Goal: Browse casually: Explore the website without a specific task or goal

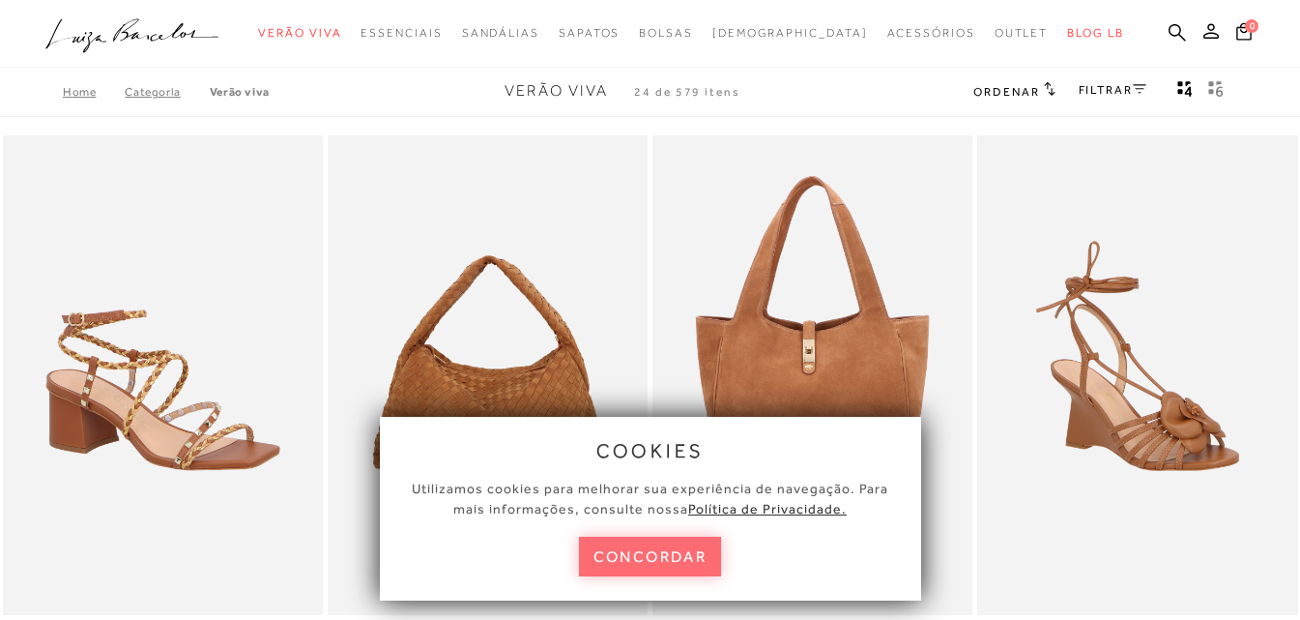
click at [644, 559] on button "concordar" at bounding box center [650, 557] width 143 height 40
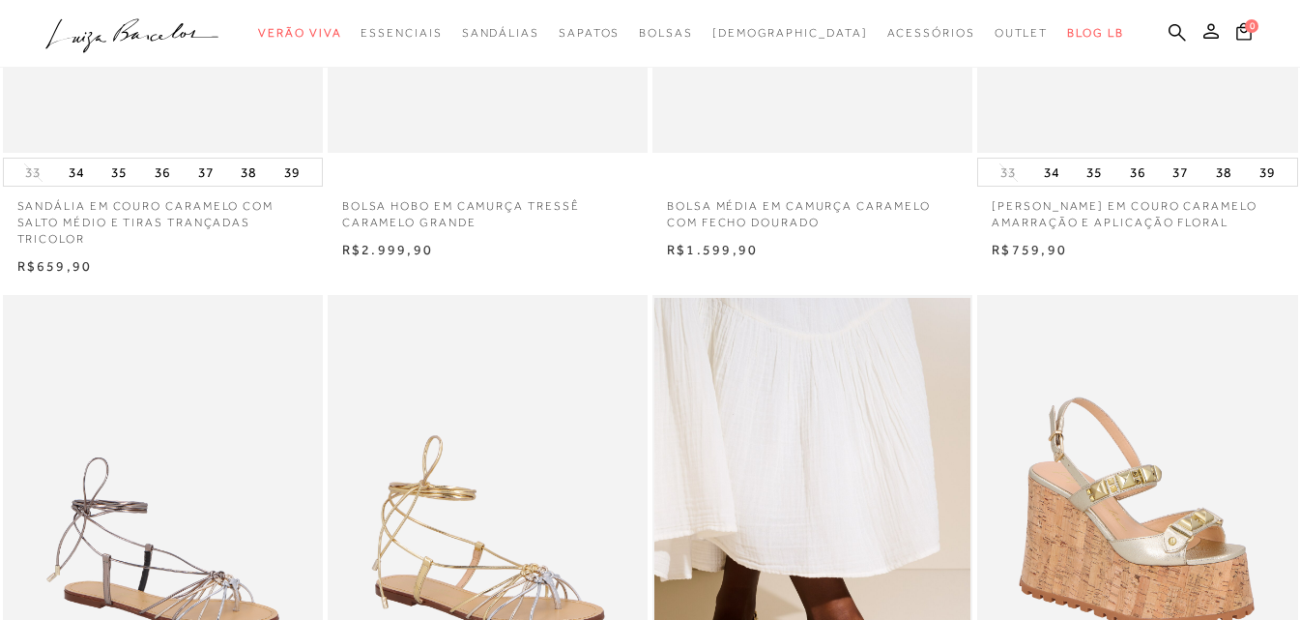
scroll to position [483, 0]
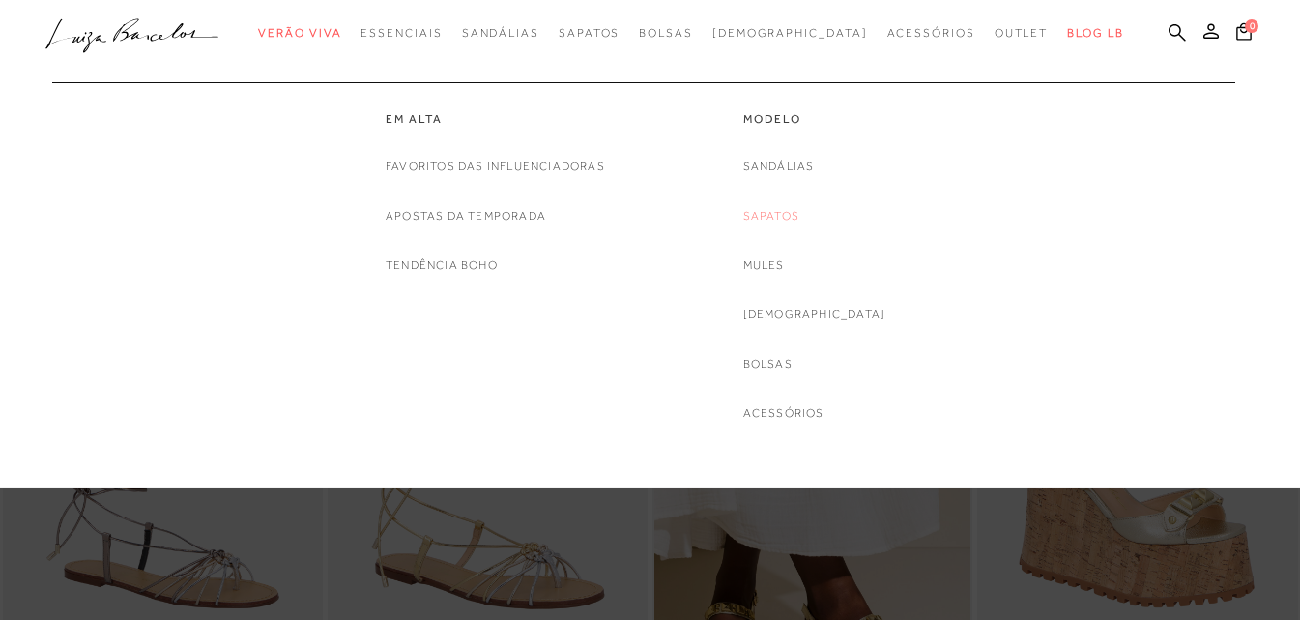
click at [800, 215] on link "Sapatos" at bounding box center [772, 216] width 56 height 20
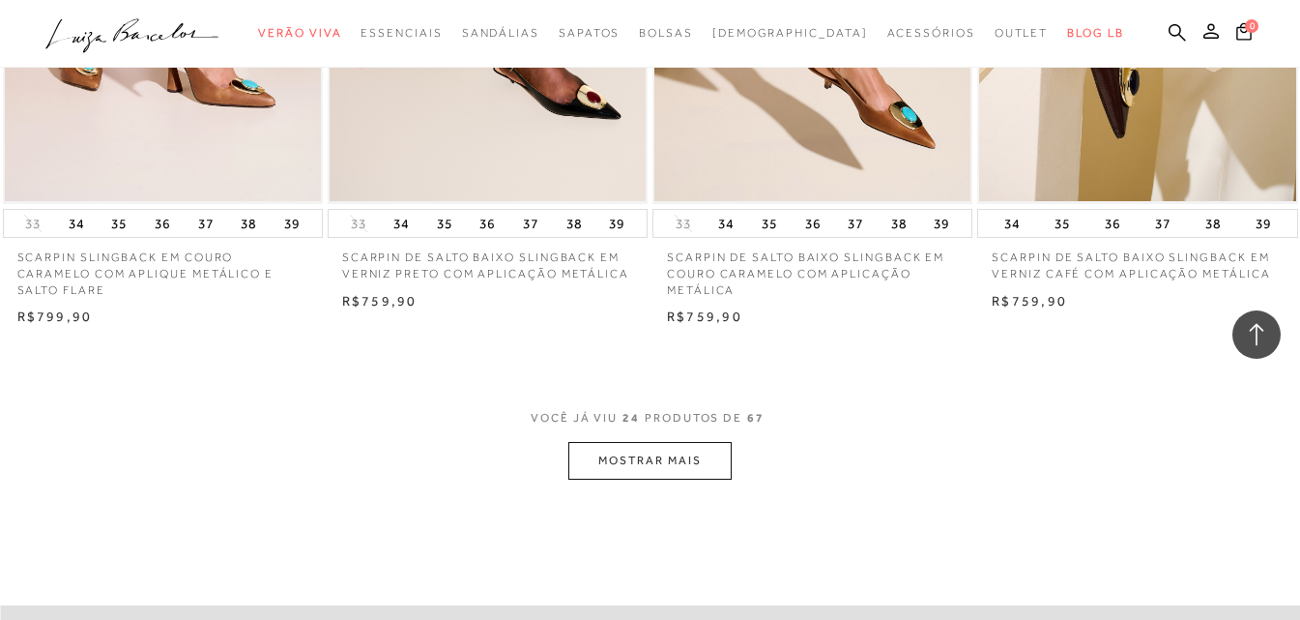
scroll to position [3771, 0]
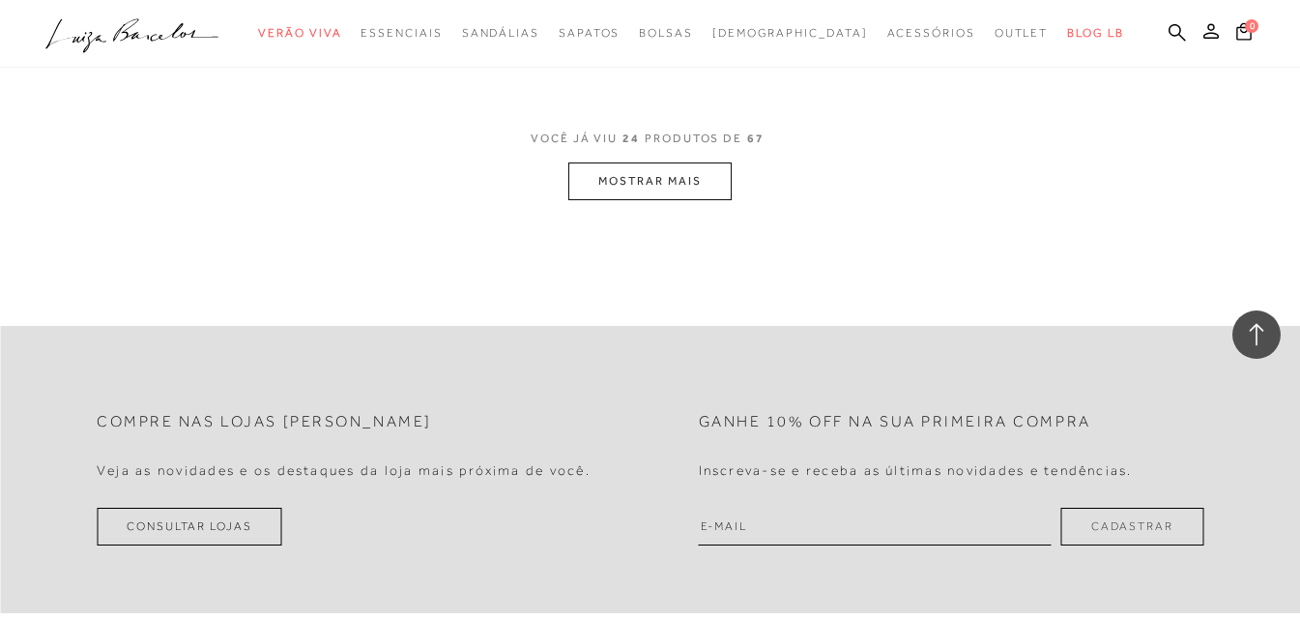
click at [643, 190] on button "MOSTRAR MAIS" at bounding box center [650, 181] width 162 height 38
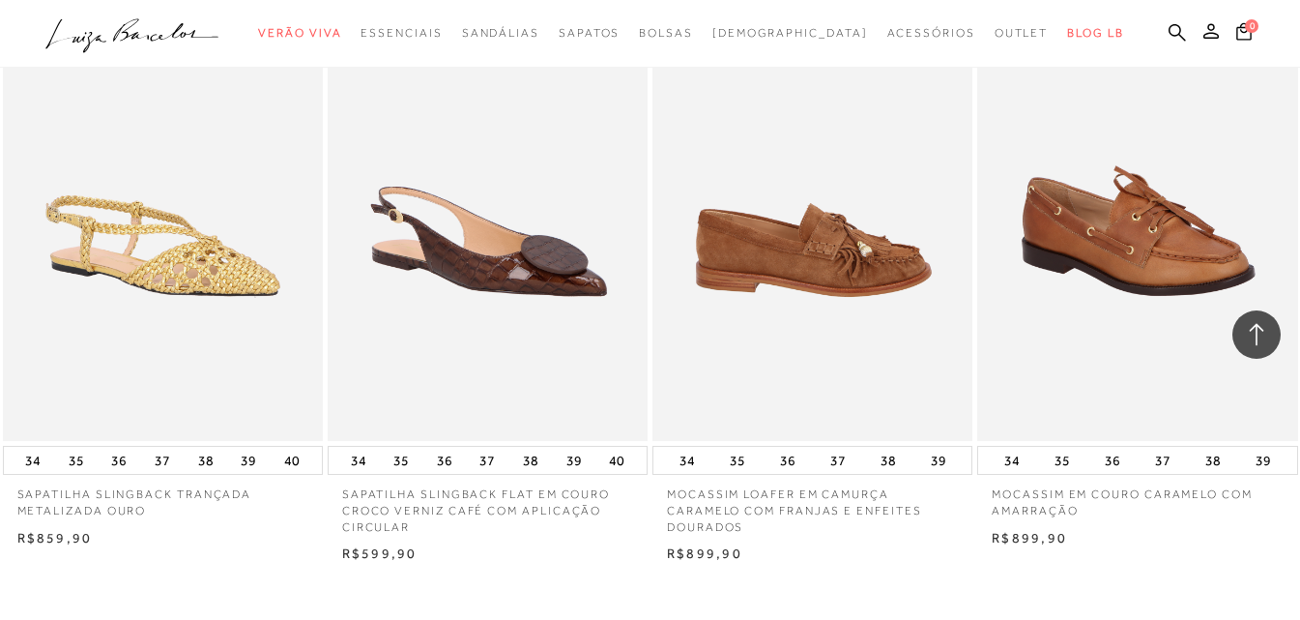
scroll to position [7058, 0]
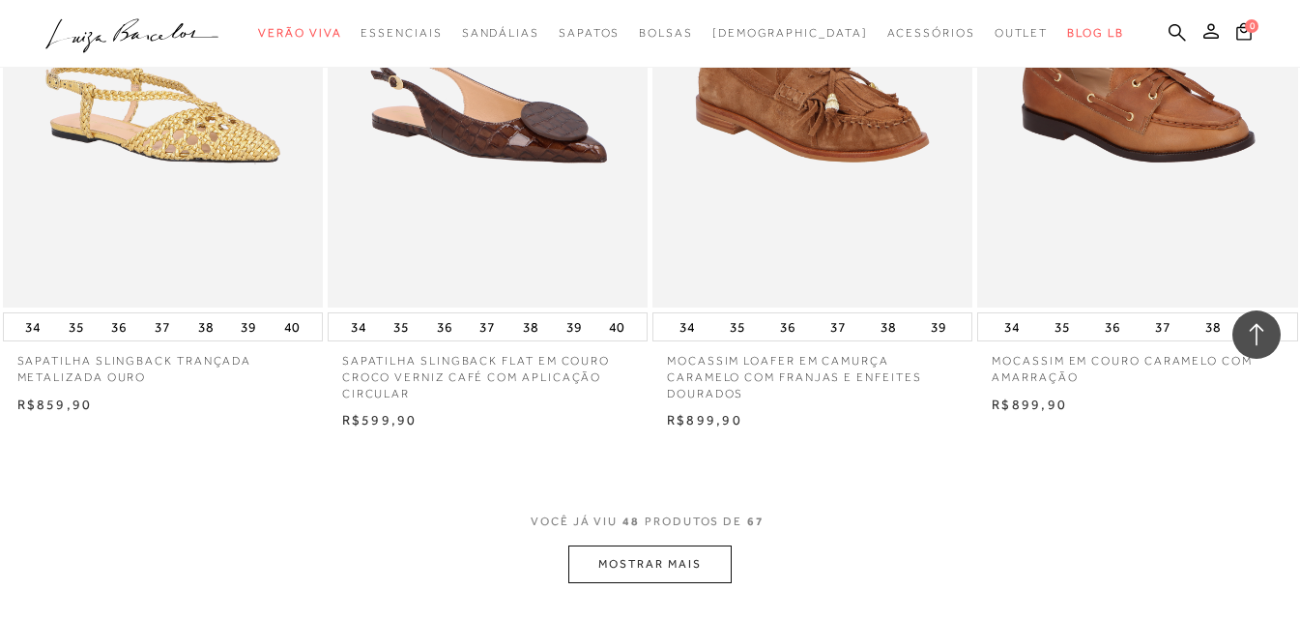
click at [662, 558] on button "MOSTRAR MAIS" at bounding box center [650, 564] width 162 height 38
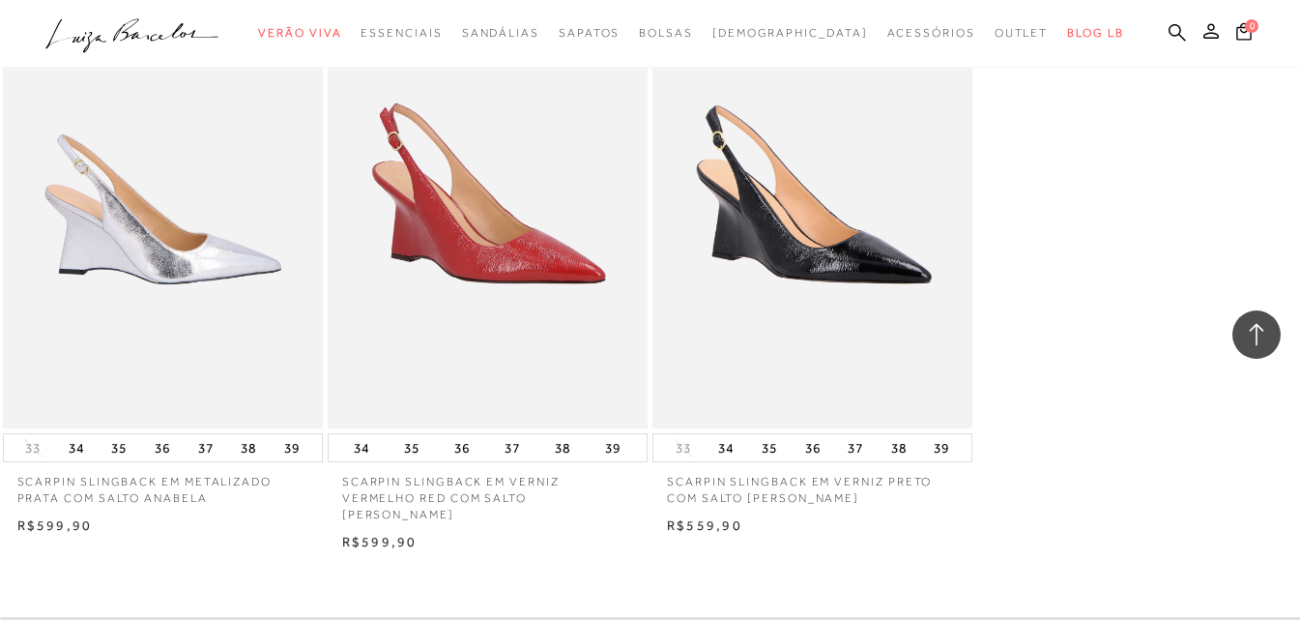
scroll to position [9959, 0]
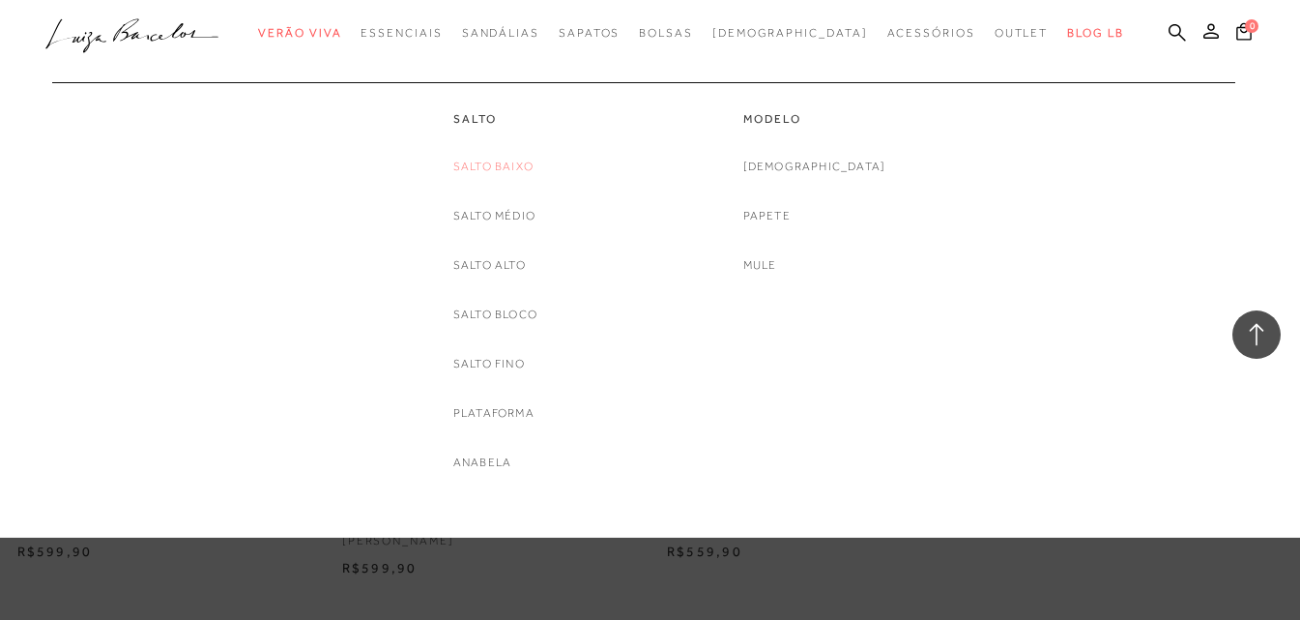
click at [488, 162] on link "Salto Baixo" at bounding box center [493, 167] width 80 height 20
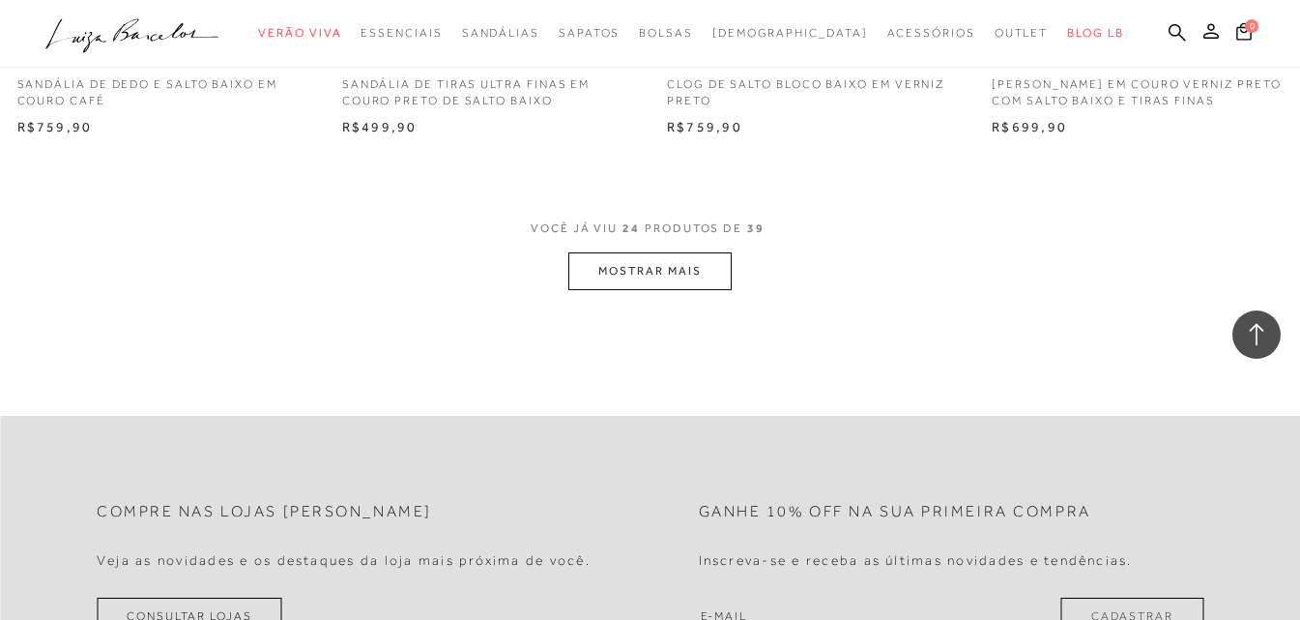
scroll to position [3674, 0]
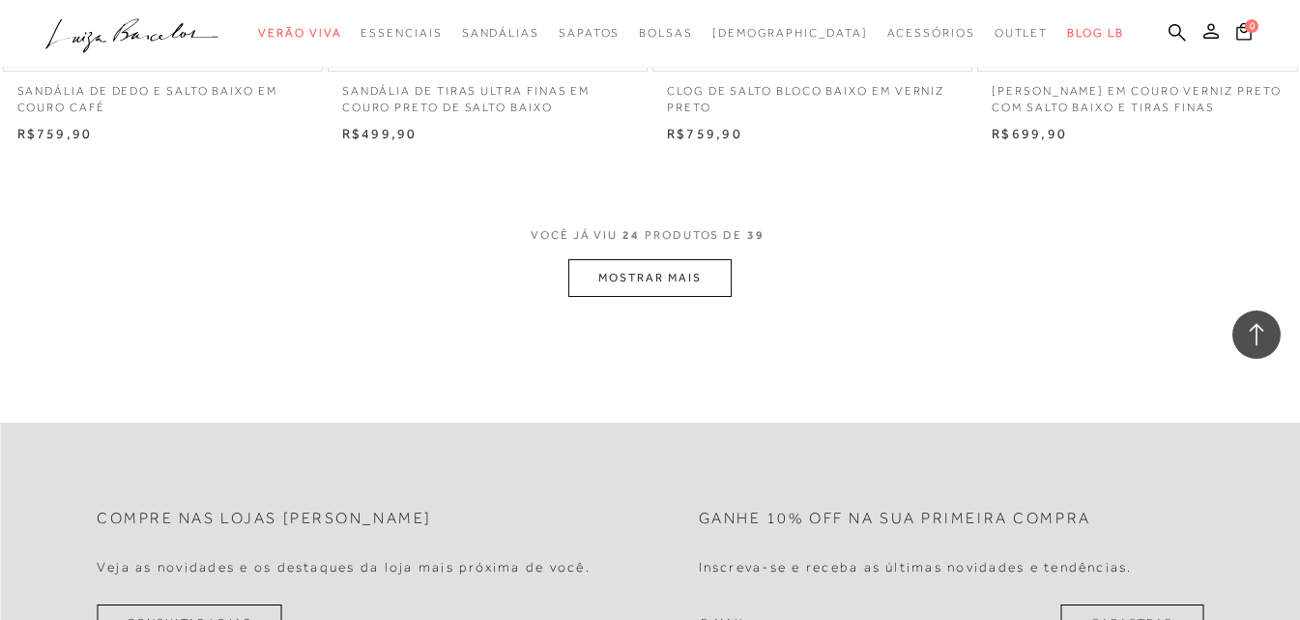
click at [657, 269] on button "MOSTRAR MAIS" at bounding box center [650, 278] width 162 height 38
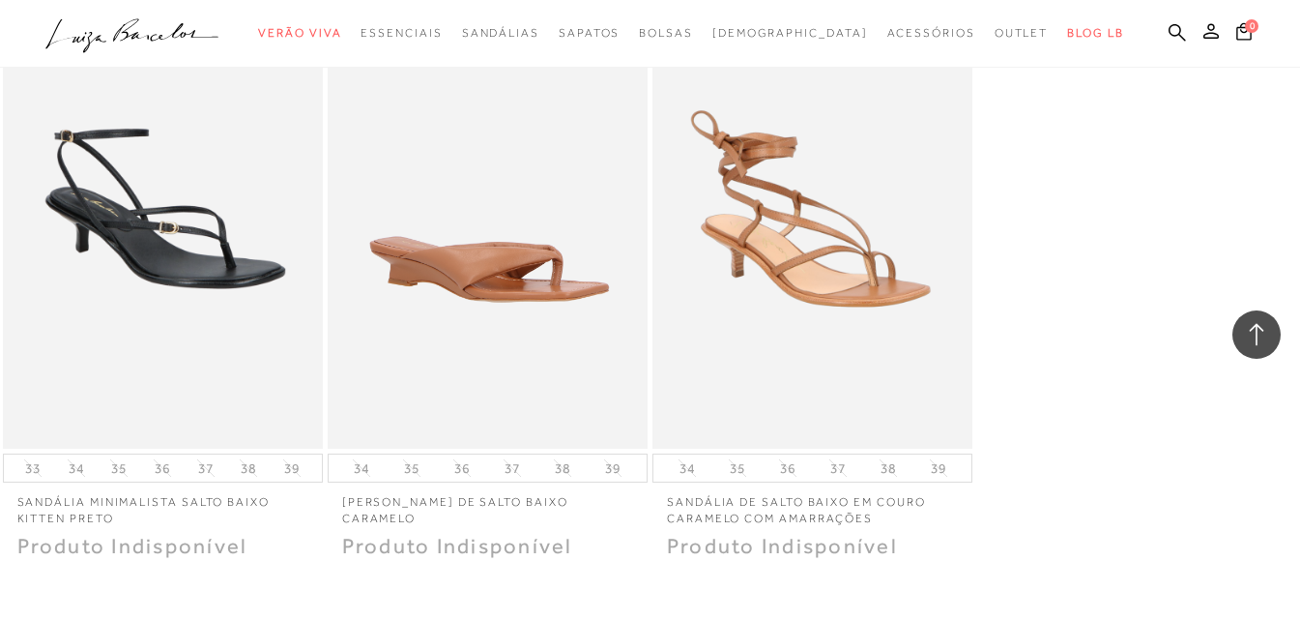
scroll to position [5705, 0]
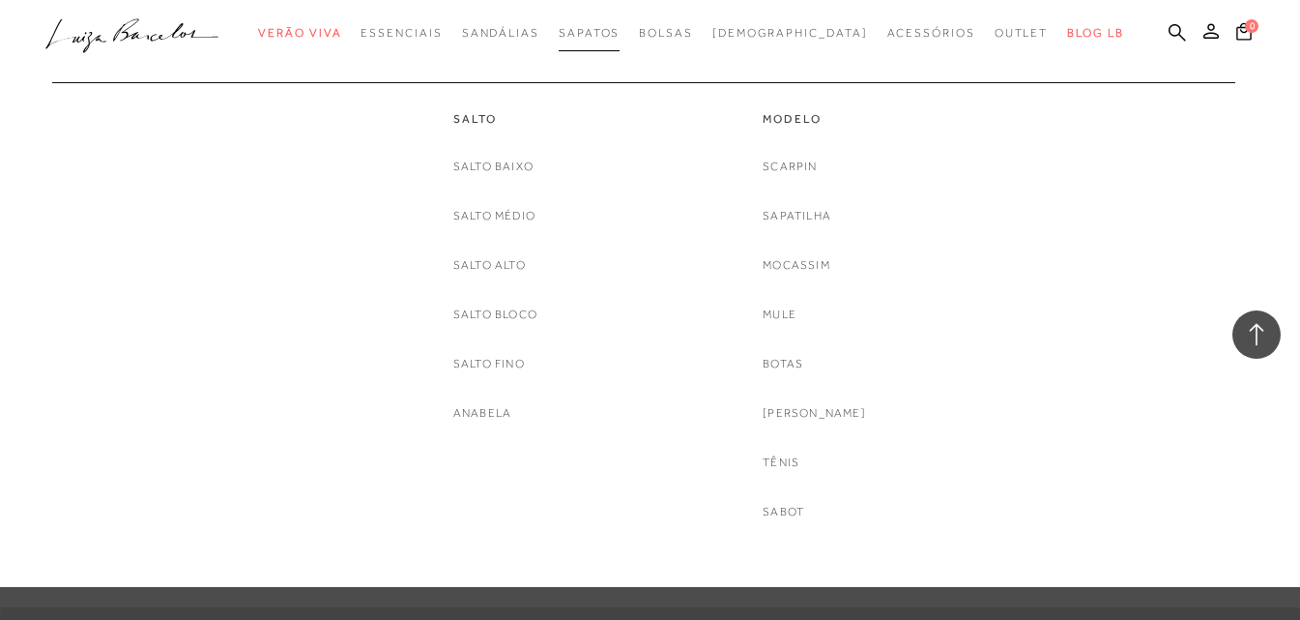
click at [620, 28] on span "Sapatos" at bounding box center [589, 33] width 61 height 14
click at [505, 165] on link "Salto Baixo" at bounding box center [493, 167] width 80 height 20
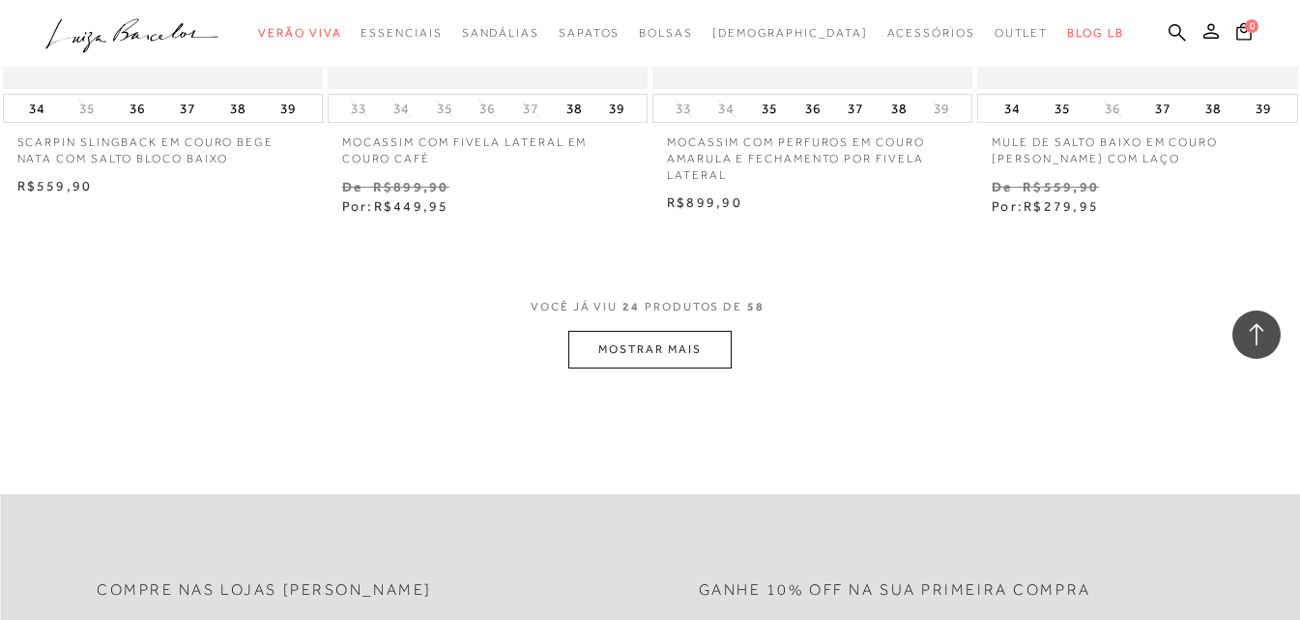
scroll to position [3771, 0]
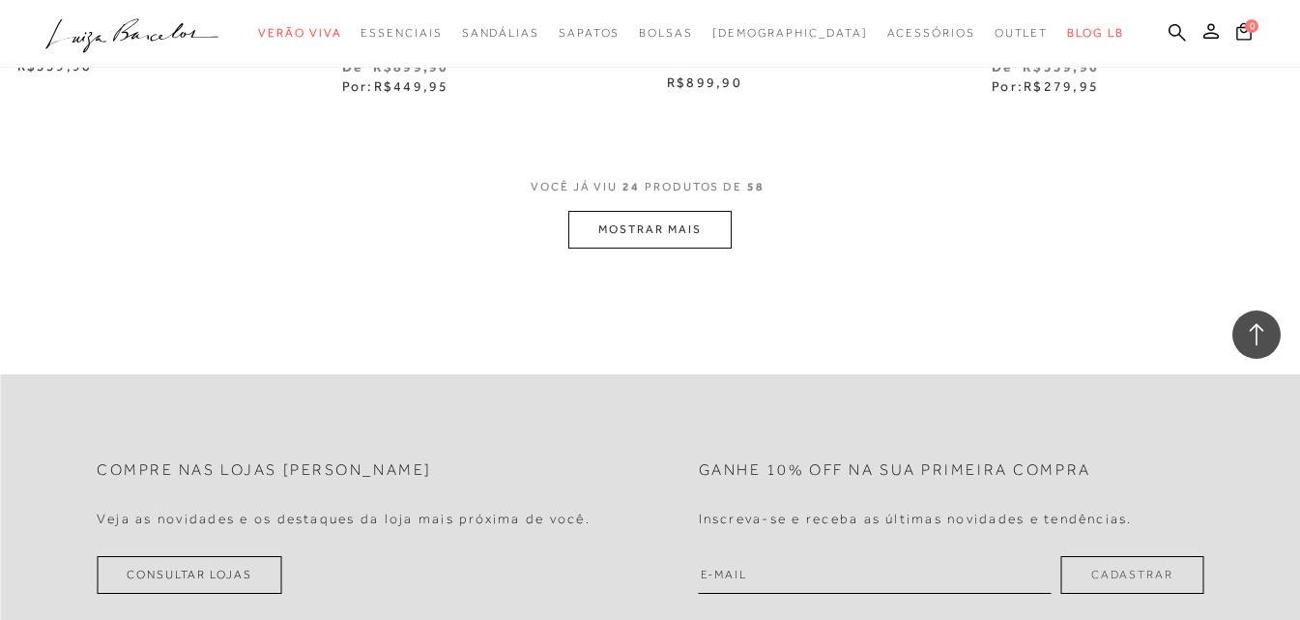
click at [702, 225] on button "MOSTRAR MAIS" at bounding box center [650, 230] width 162 height 38
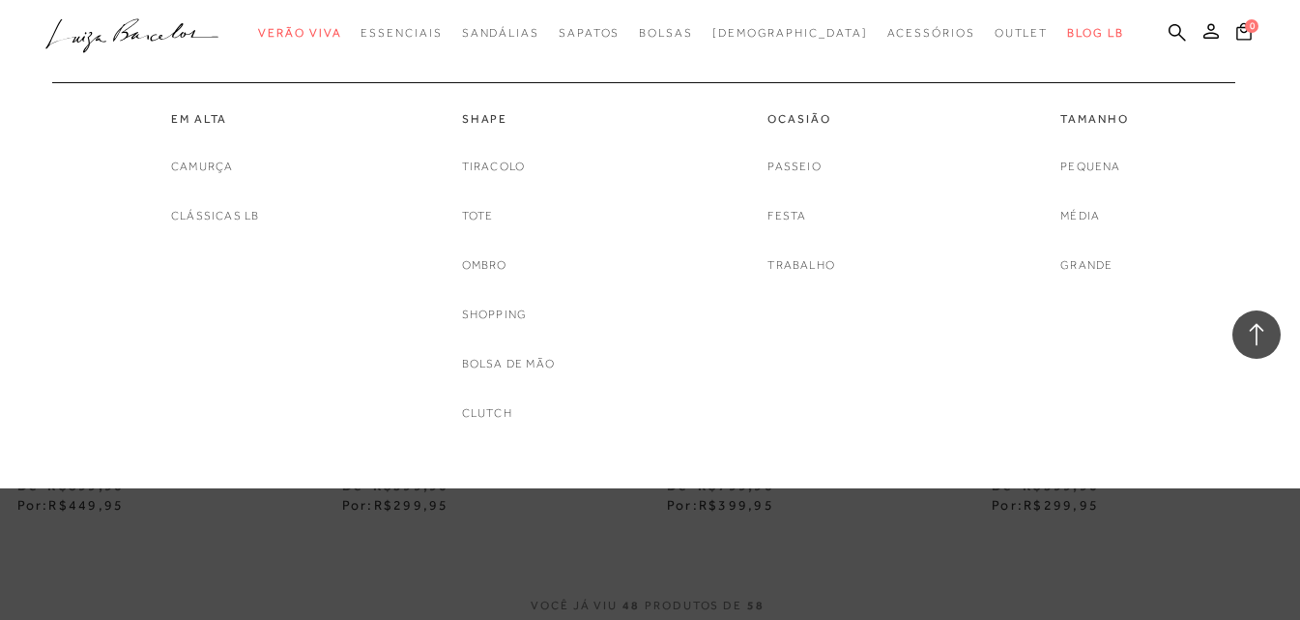
scroll to position [6962, 0]
click at [679, 38] on span "Bolsas" at bounding box center [666, 33] width 54 height 14
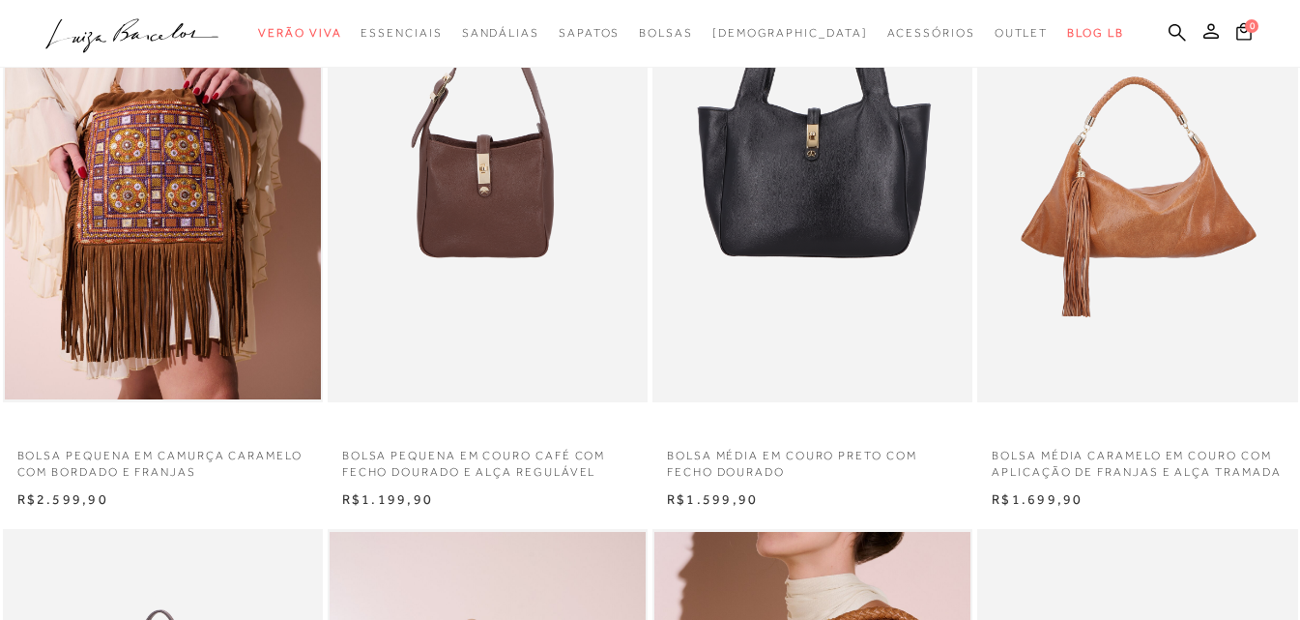
scroll to position [97, 0]
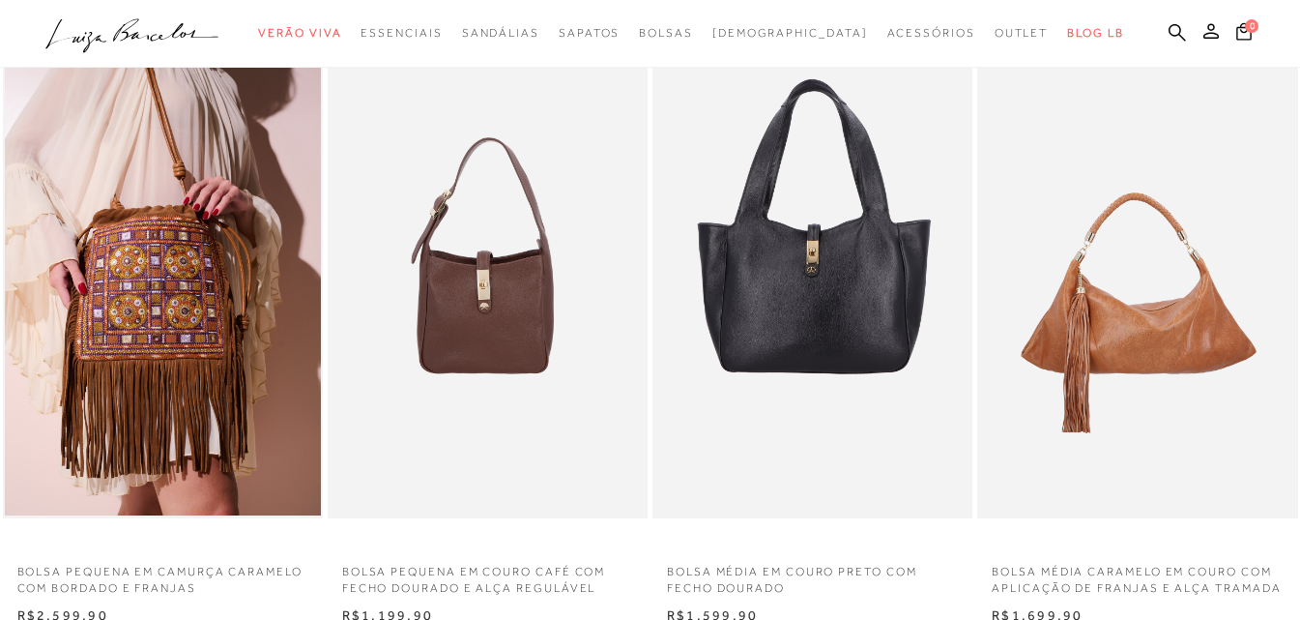
click at [1152, 288] on img at bounding box center [1138, 279] width 318 height 481
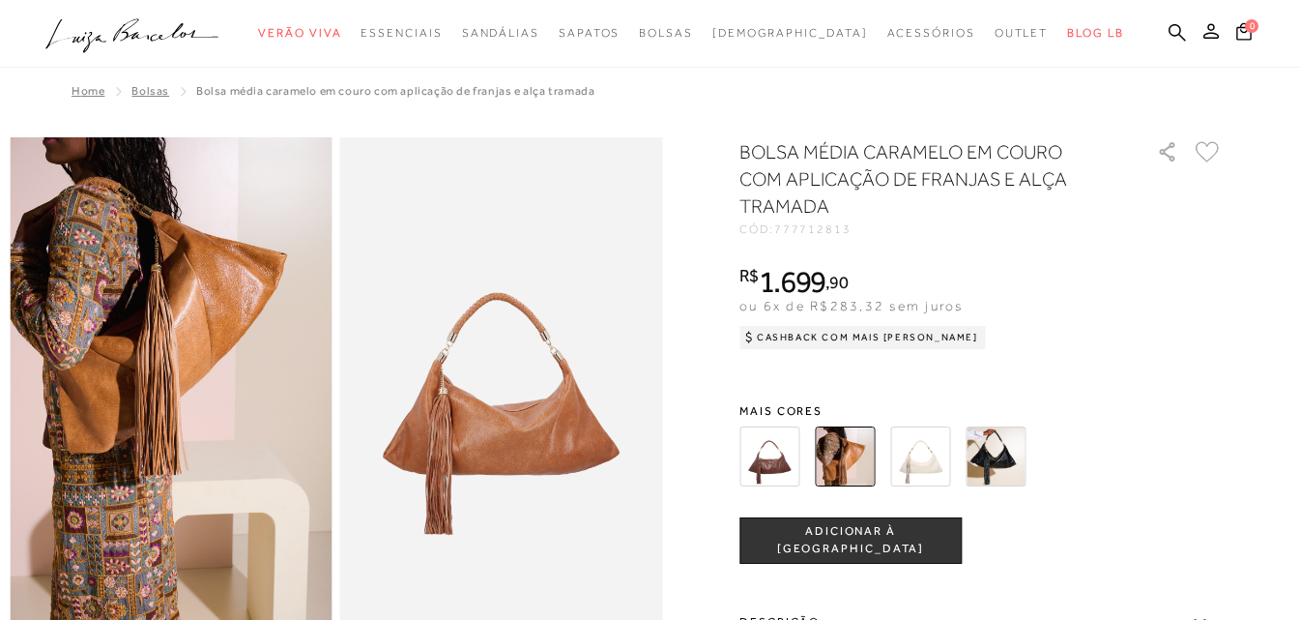
click at [771, 451] on img at bounding box center [770, 456] width 60 height 60
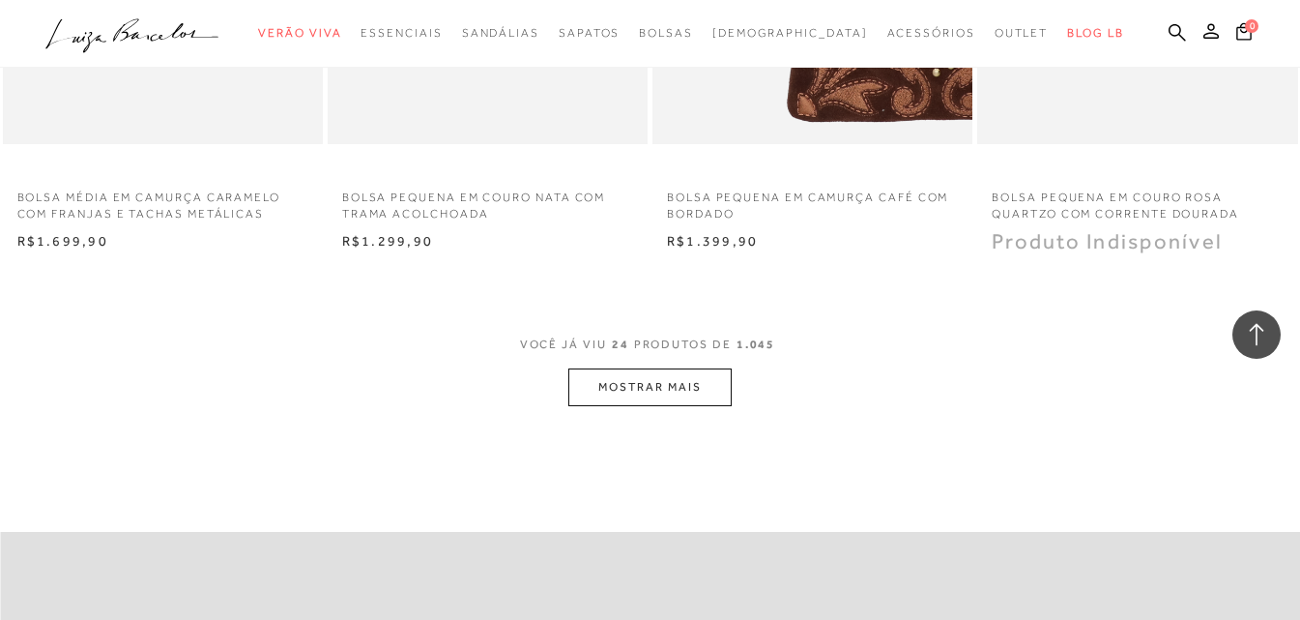
scroll to position [3771, 0]
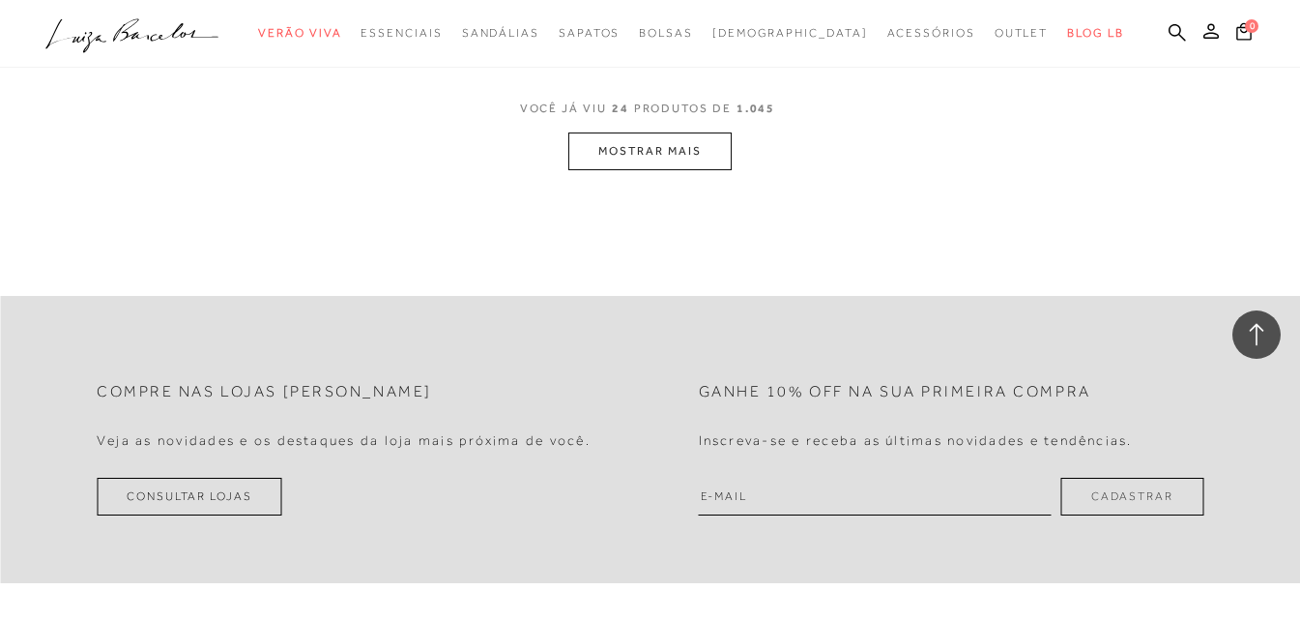
click at [673, 155] on button "MOSTRAR MAIS" at bounding box center [650, 151] width 162 height 38
